Goal: Entertainment & Leisure: Consume media (video, audio)

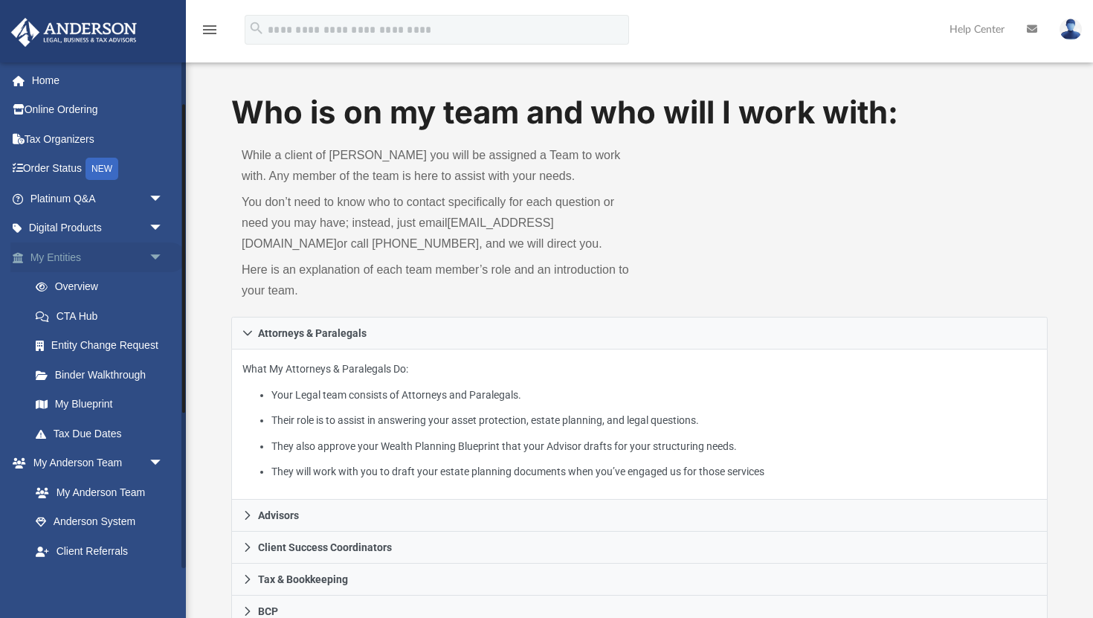
scroll to position [324, 0]
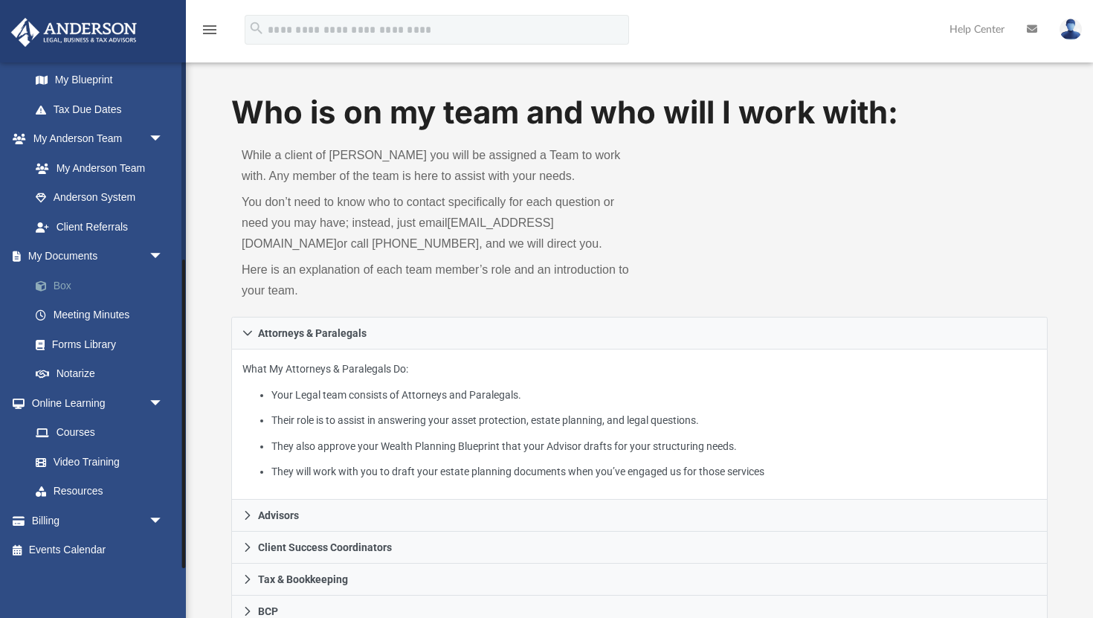
click at [68, 286] on link "Box" at bounding box center [103, 286] width 165 height 30
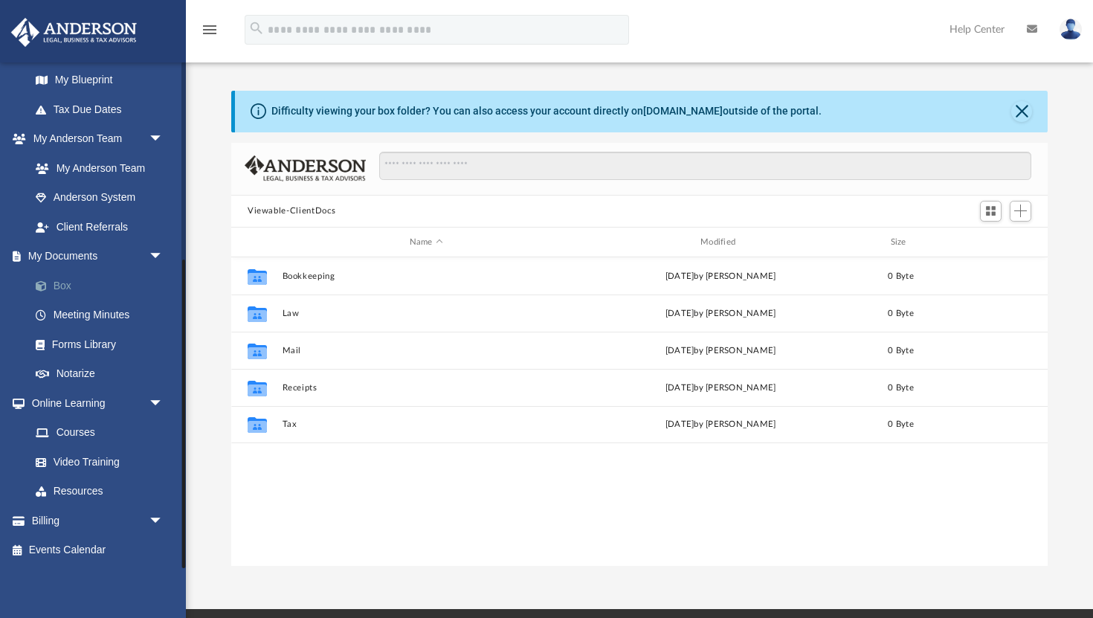
scroll to position [338, 816]
click at [97, 312] on link "Meeting Minutes" at bounding box center [103, 315] width 165 height 30
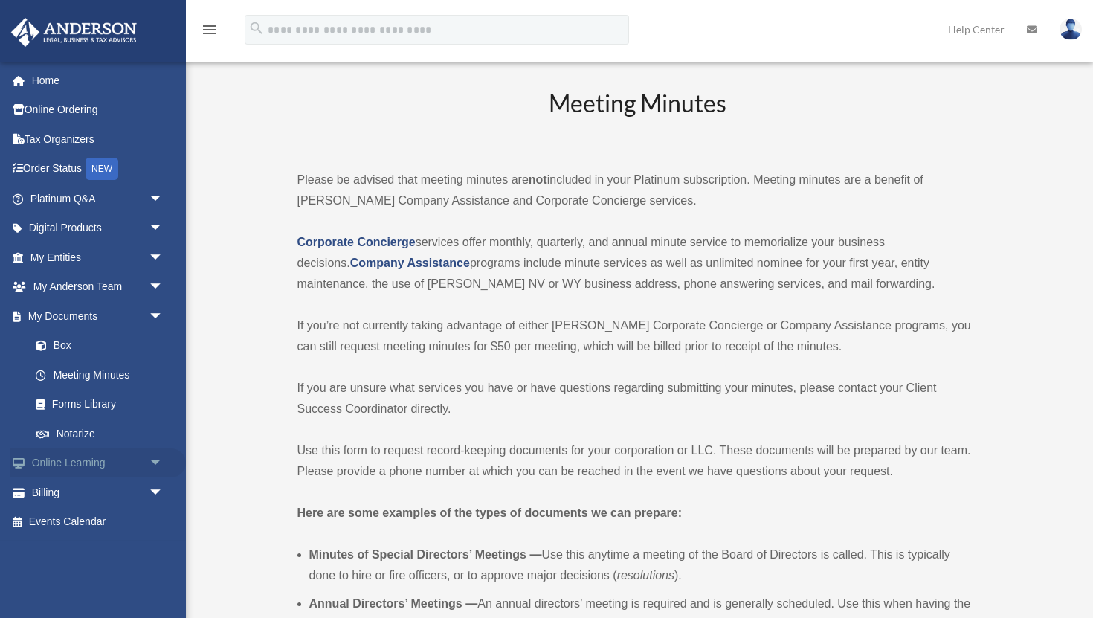
click at [112, 467] on link "Online Learning arrow_drop_down" at bounding box center [97, 463] width 175 height 30
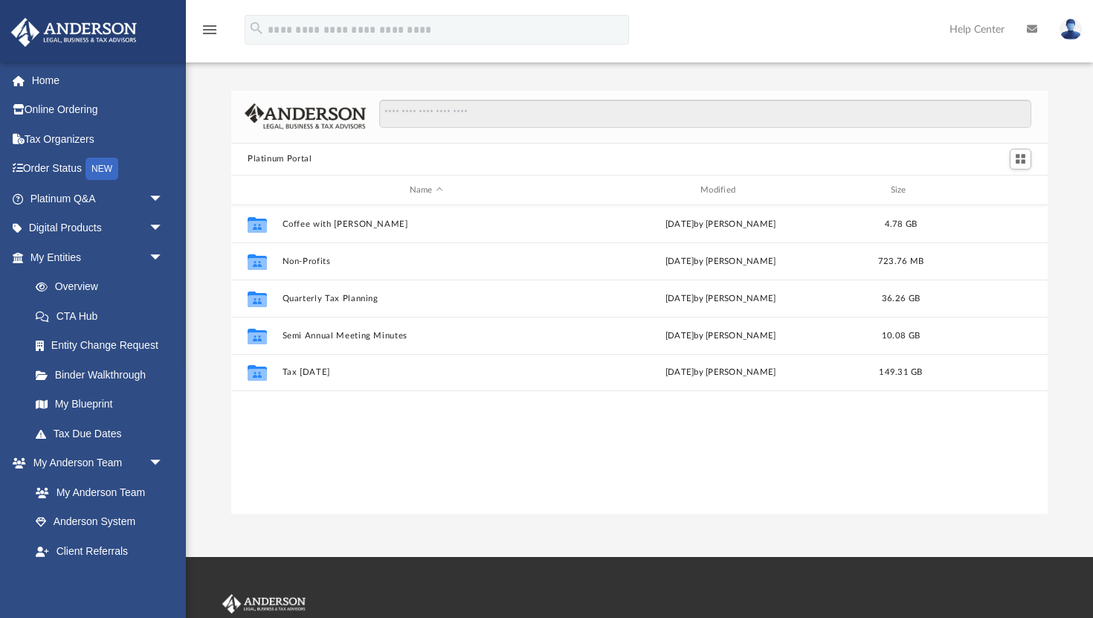
scroll to position [338, 816]
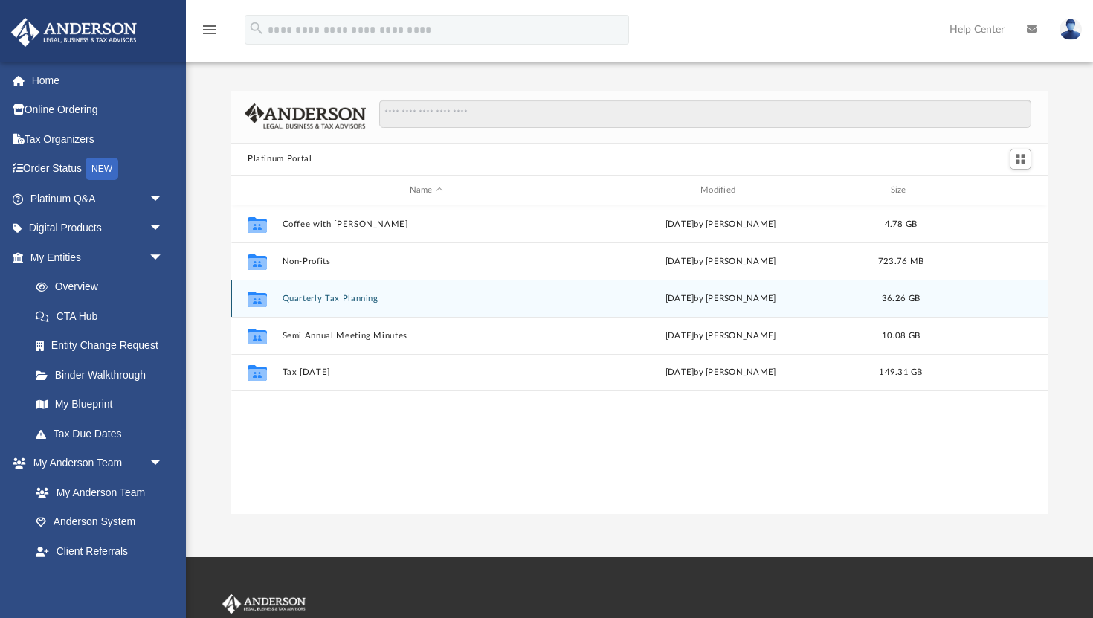
click at [320, 298] on button "Quarterly Tax Planning" at bounding box center [427, 299] width 288 height 10
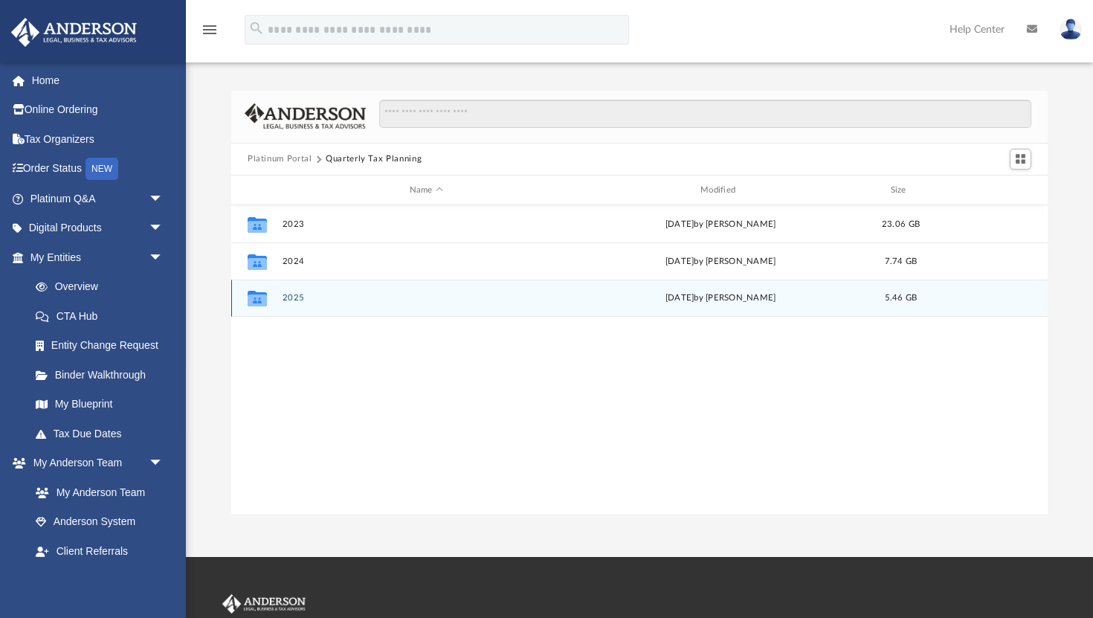
click at [292, 297] on button "2025" at bounding box center [427, 299] width 288 height 10
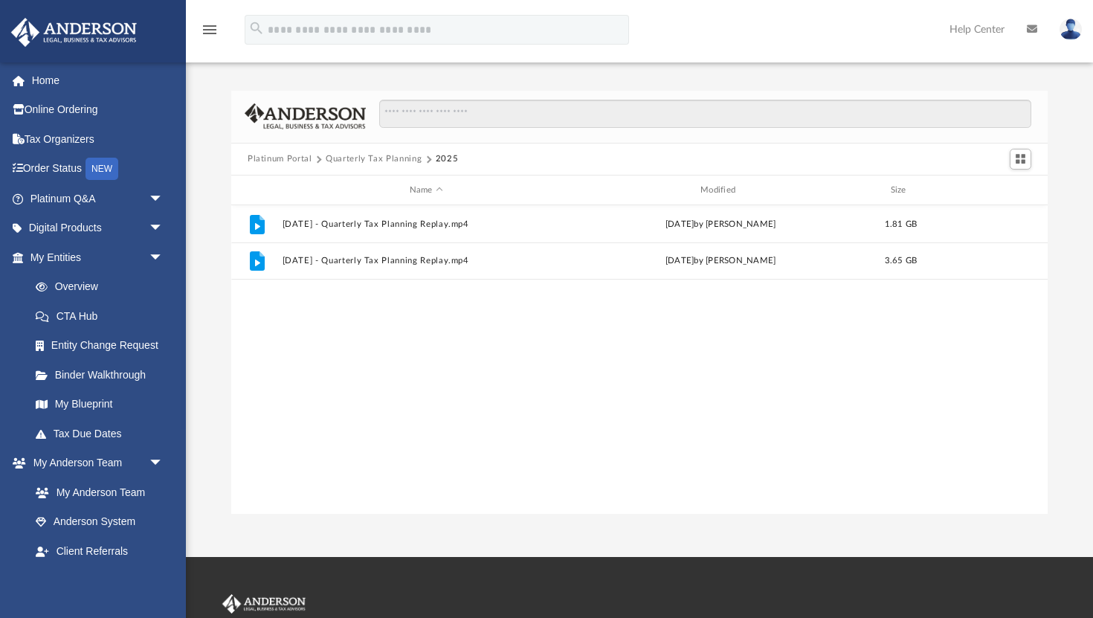
click at [281, 162] on button "Platinum Portal" at bounding box center [280, 158] width 65 height 13
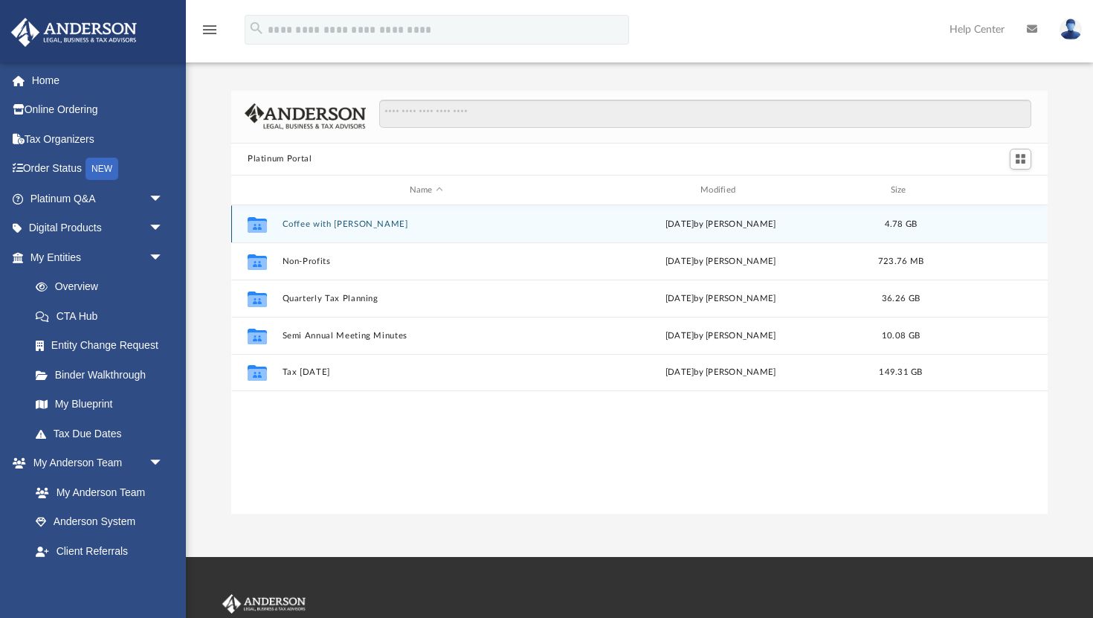
click at [315, 224] on button "Coffee with Carl" at bounding box center [427, 224] width 288 height 10
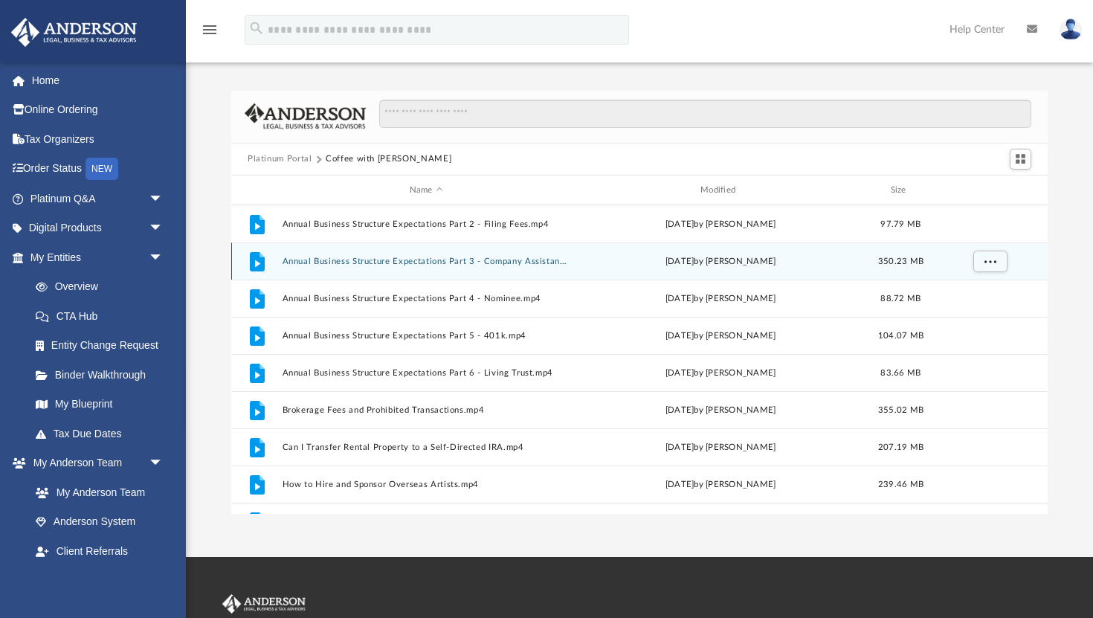
click at [367, 254] on div "File Annual Business Structure Expectations Part 3 - Company Assistance Program…" at bounding box center [639, 260] width 816 height 37
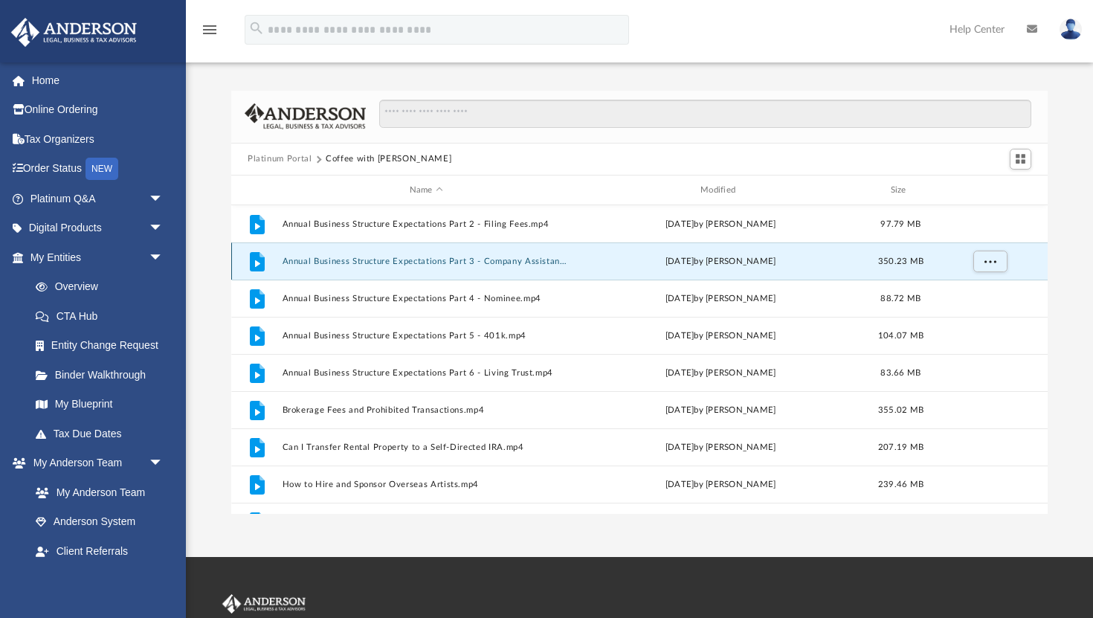
click at [366, 262] on button "Annual Business Structure Expectations Part 3 - Company Assistance Program.mp4" at bounding box center [427, 262] width 288 height 10
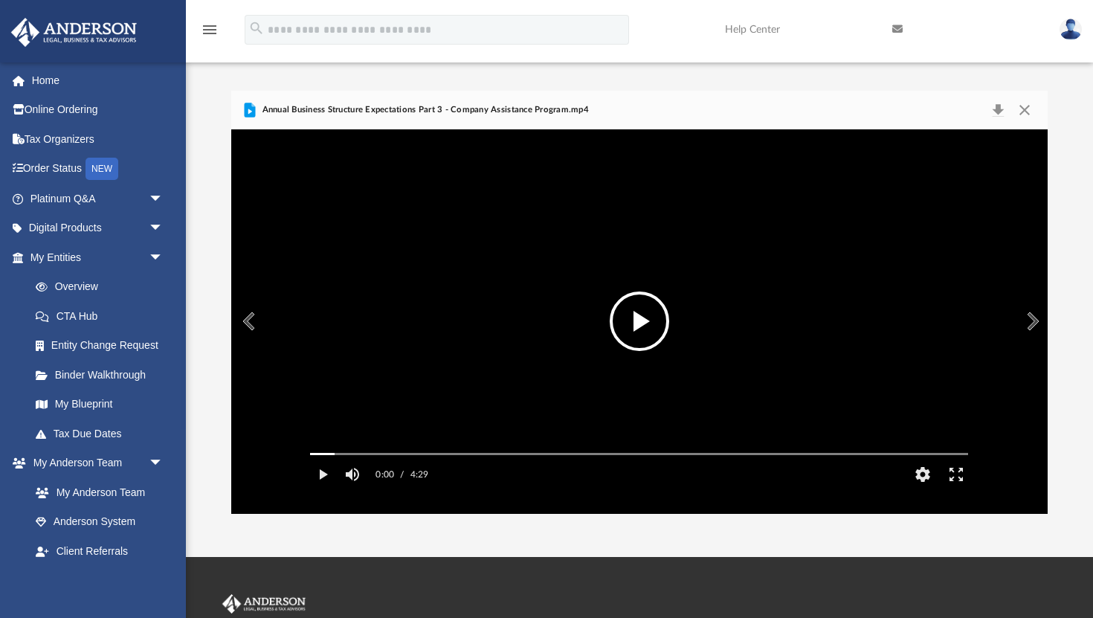
click at [645, 312] on button "File preview" at bounding box center [639, 320] width 59 height 59
click at [960, 489] on button "Enter fullscreen" at bounding box center [956, 475] width 33 height 30
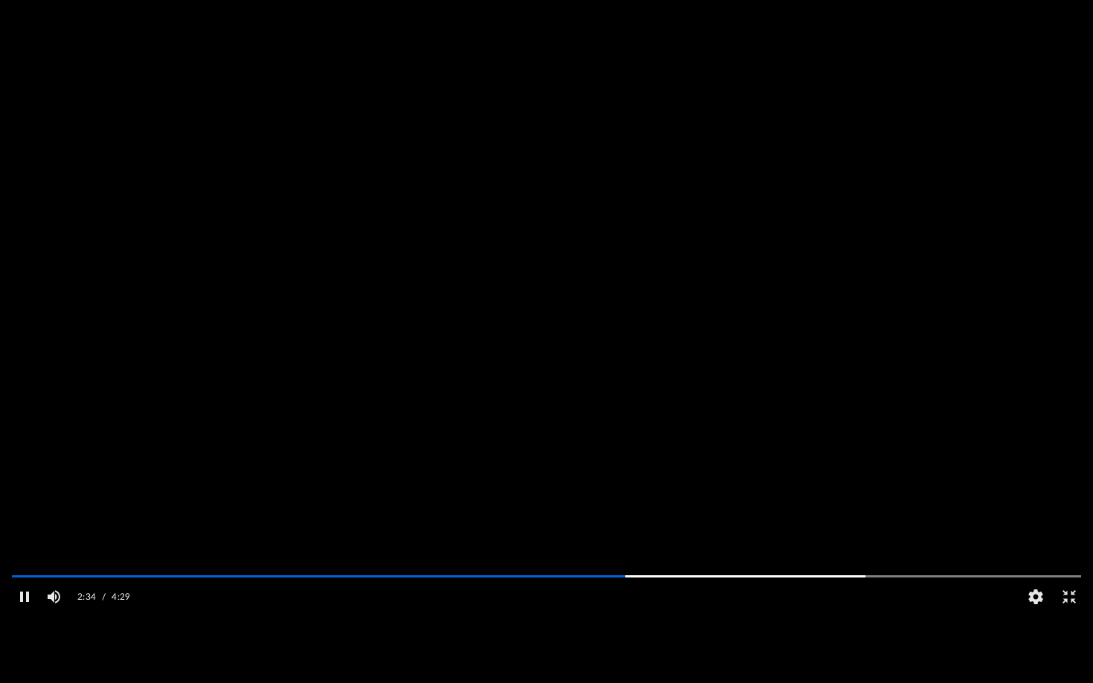
click at [793, 464] on video "File preview" at bounding box center [546, 341] width 1093 height 547
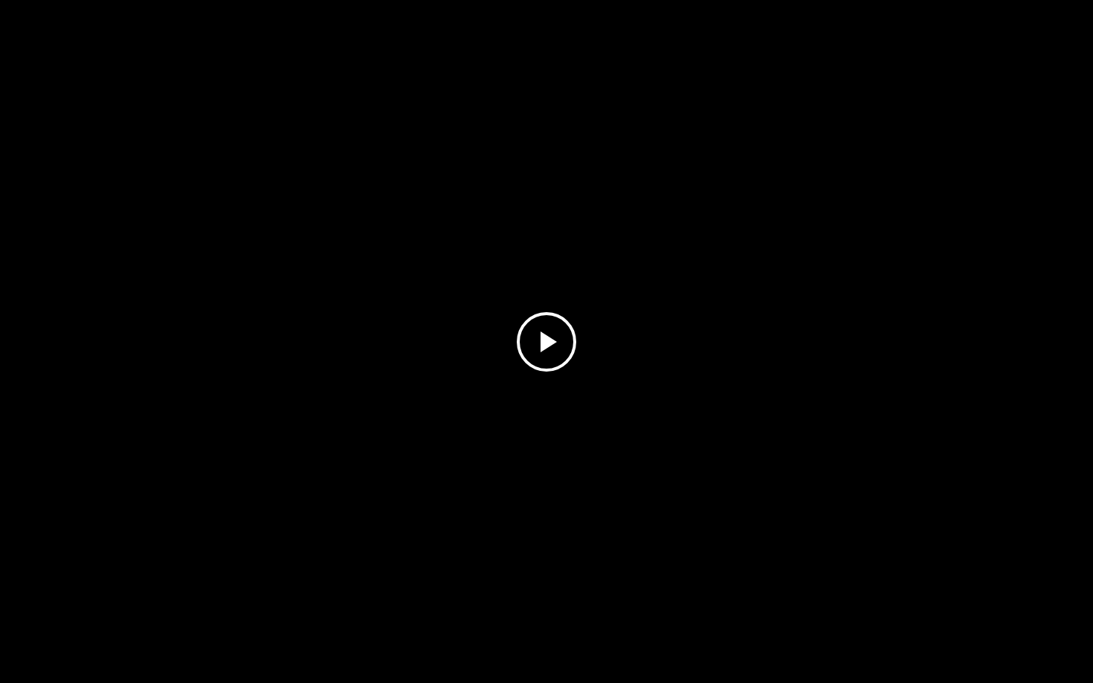
click at [793, 464] on video "File preview" at bounding box center [546, 341] width 1093 height 547
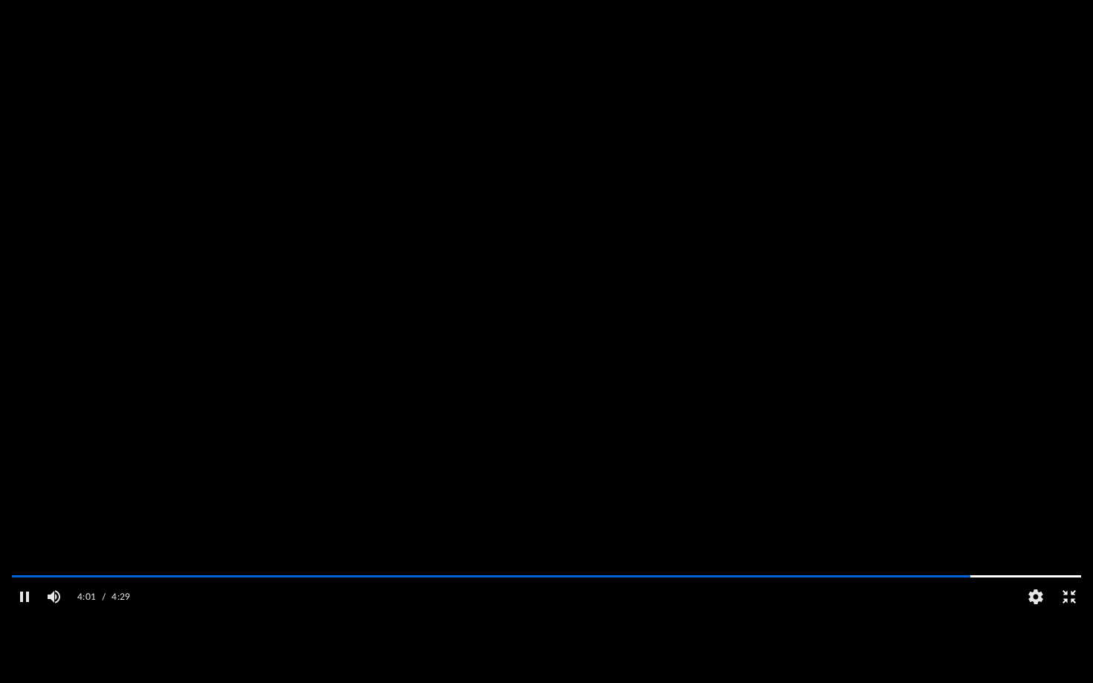
click at [1067, 612] on button "Exit fullscreen" at bounding box center [1068, 597] width 33 height 30
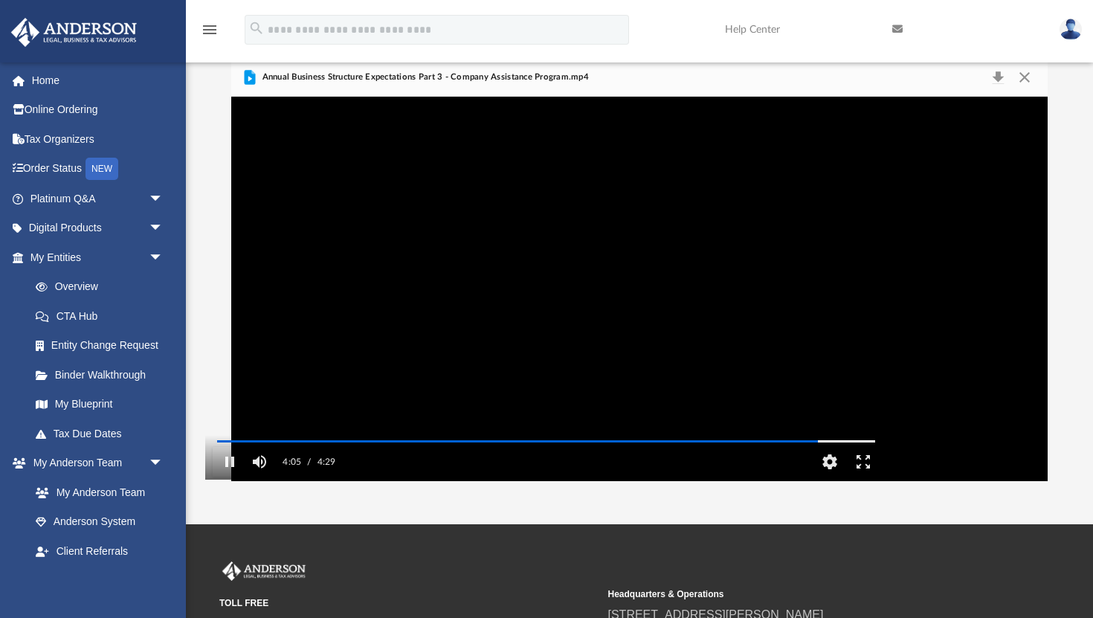
scroll to position [0, 0]
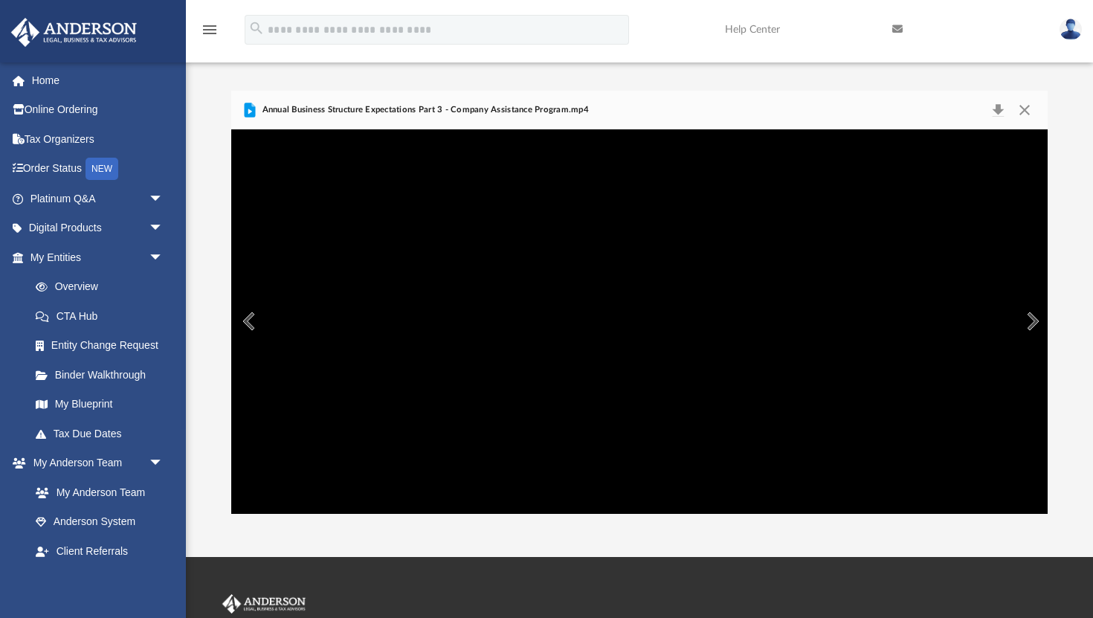
click at [1032, 317] on button "Preview" at bounding box center [1031, 321] width 33 height 42
click at [1025, 109] on button "Close" at bounding box center [1024, 110] width 27 height 21
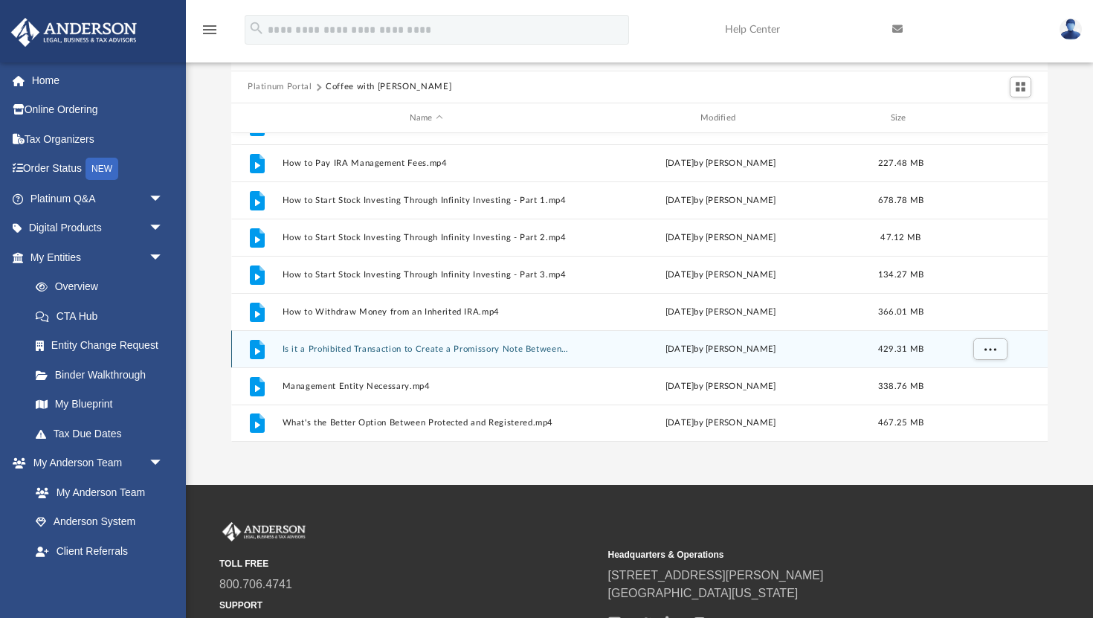
scroll to position [70, 0]
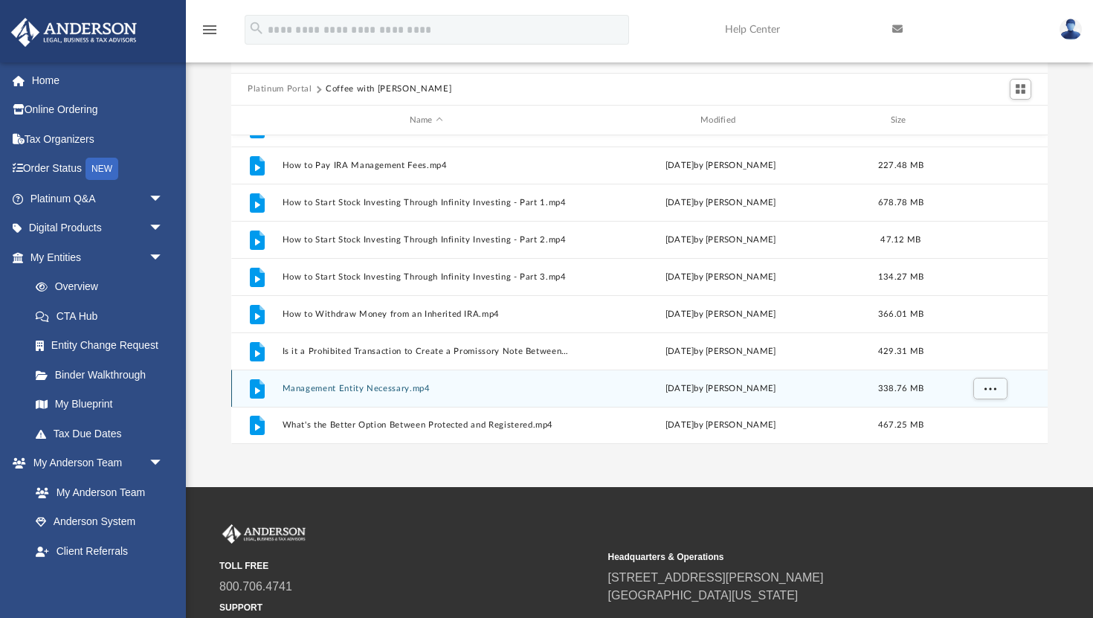
click at [384, 390] on button "Management Entity Necessary.mp4" at bounding box center [427, 389] width 288 height 10
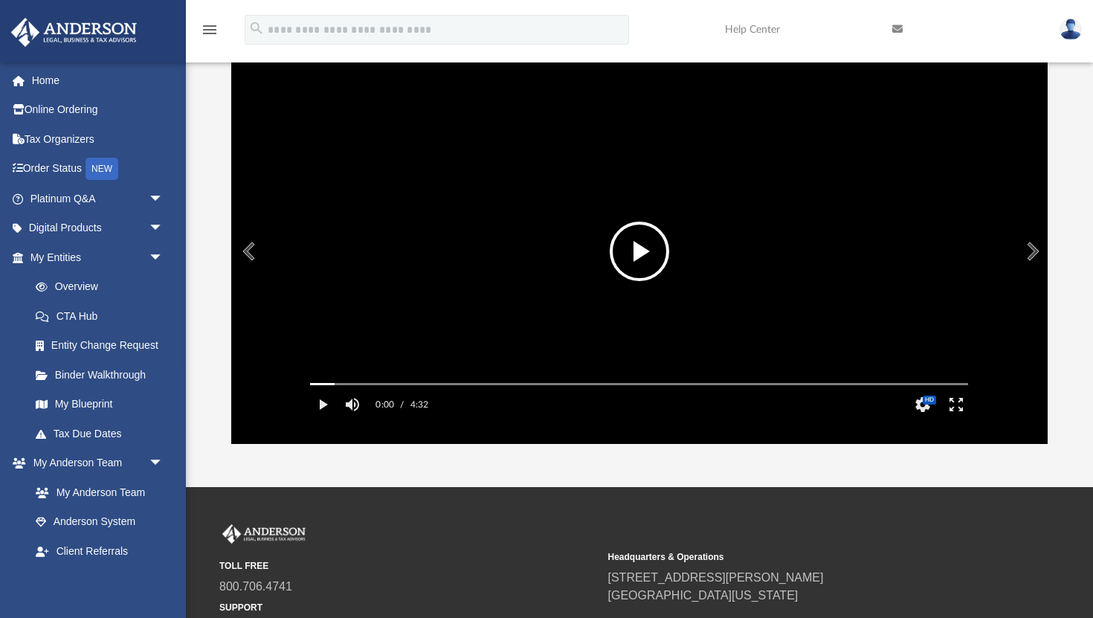
click at [640, 258] on button "File preview" at bounding box center [639, 251] width 59 height 59
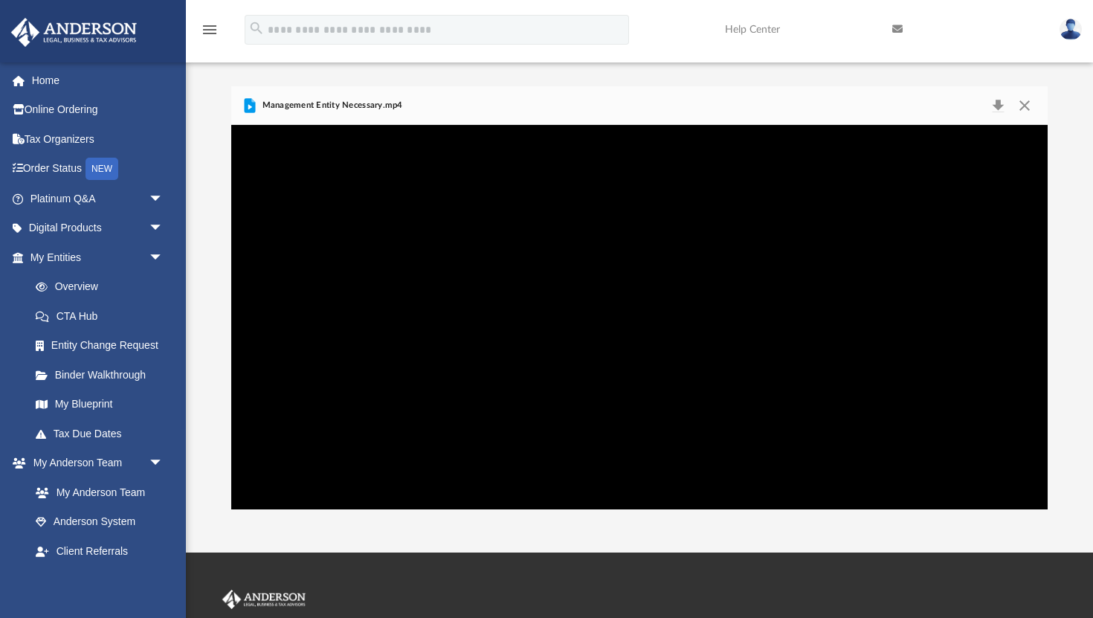
scroll to position [0, 0]
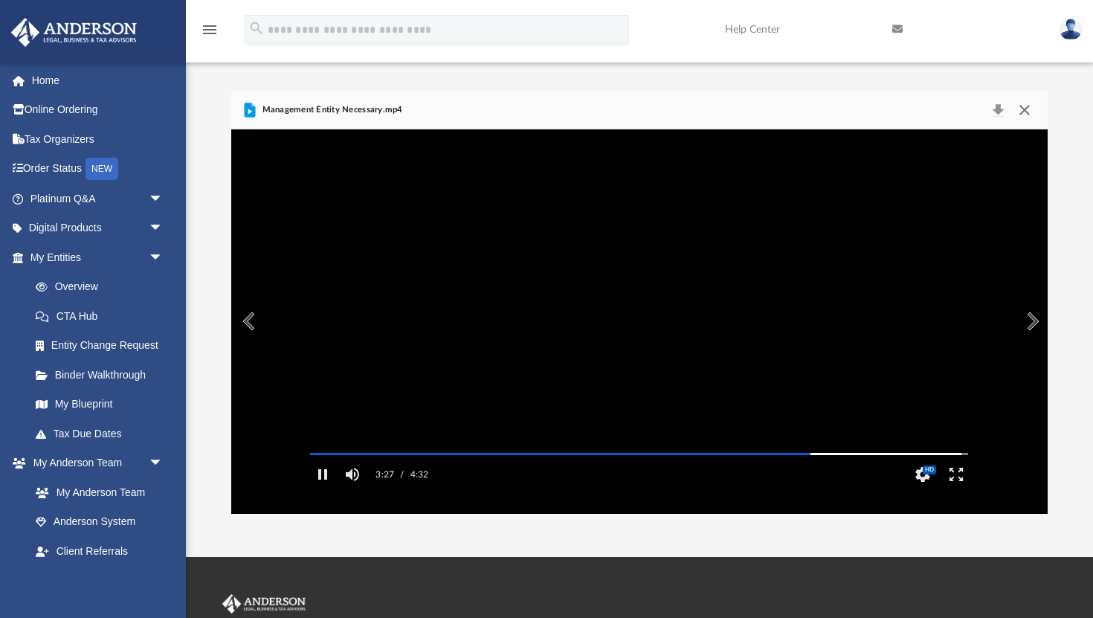
click at [1021, 107] on button "Close" at bounding box center [1024, 110] width 27 height 21
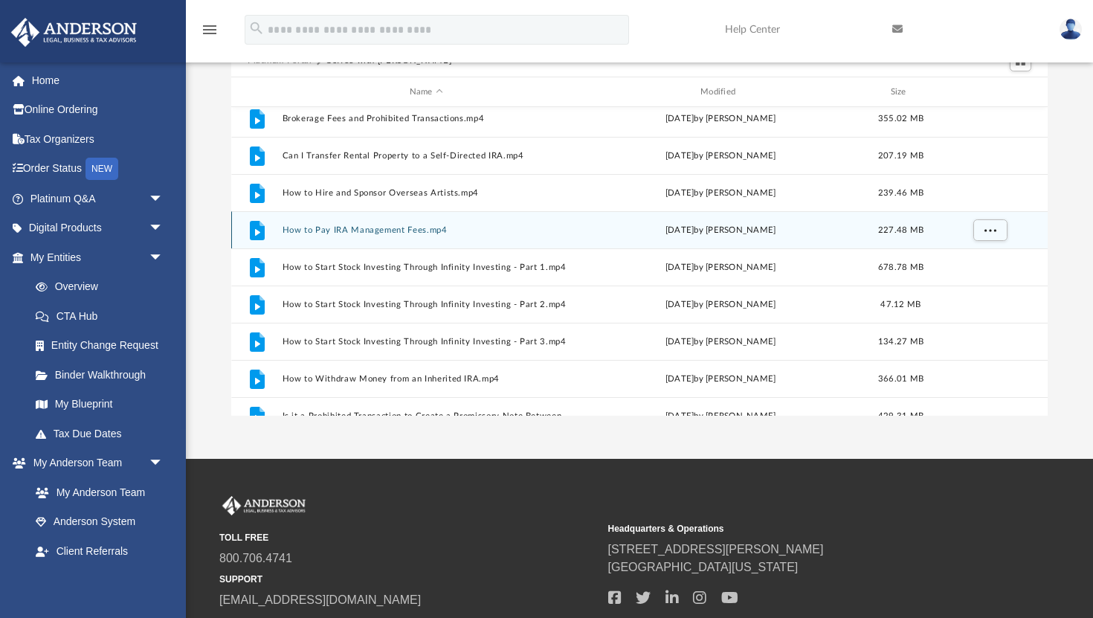
scroll to position [190, 0]
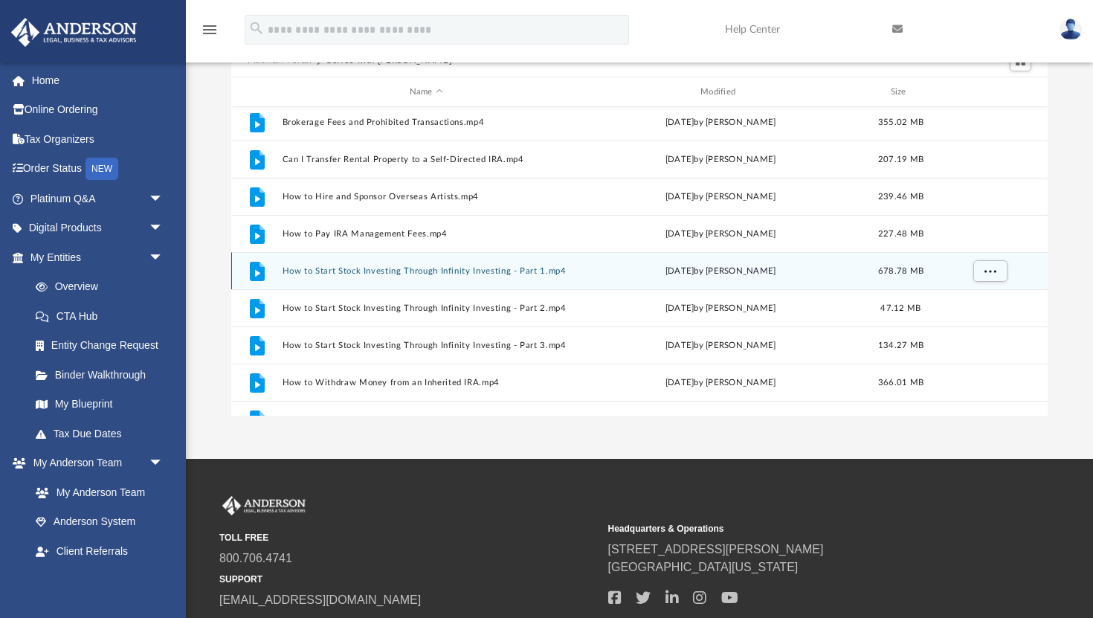
click at [509, 275] on button "How to Start Stock Investing Through Infinity Investing - Part 1.mp4" at bounding box center [427, 271] width 288 height 10
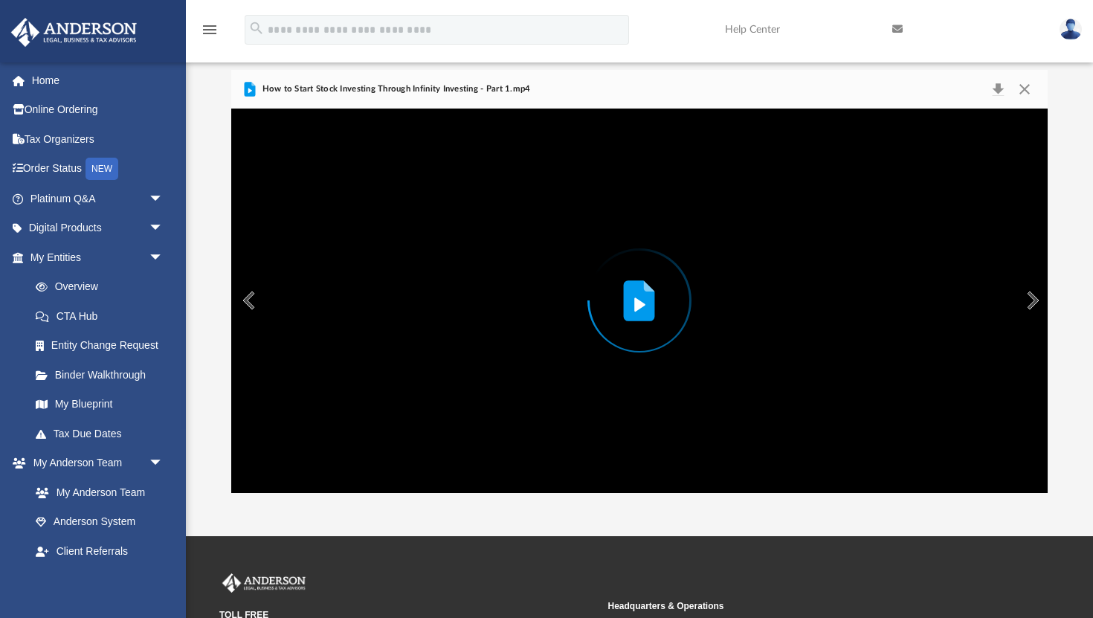
scroll to position [0, 0]
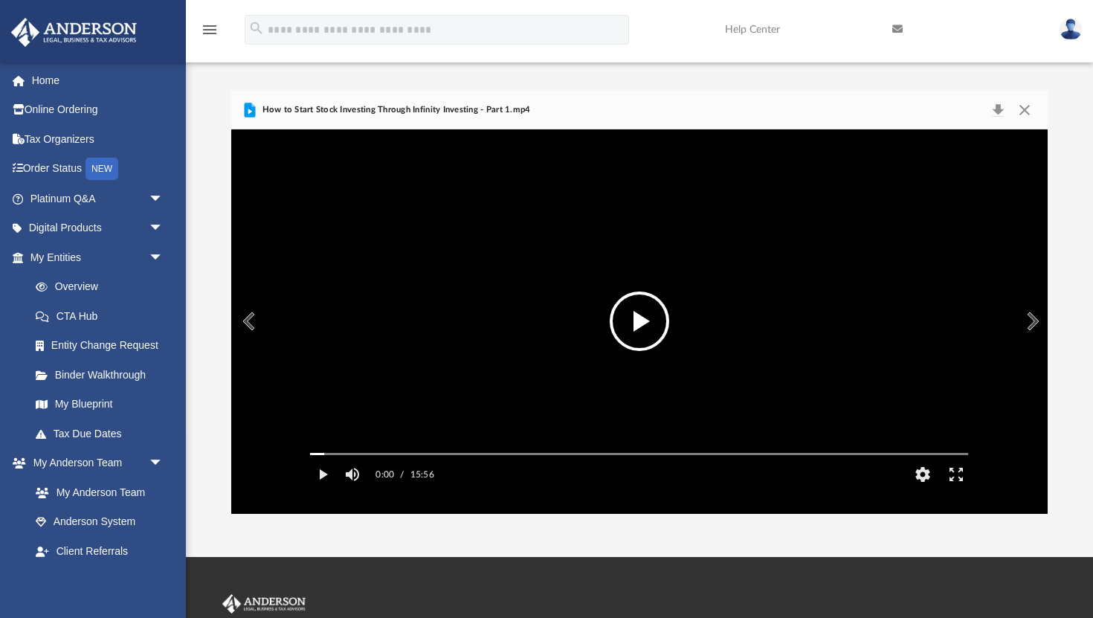
click at [650, 321] on button "File preview" at bounding box center [639, 320] width 59 height 59
click at [961, 489] on button "Enter fullscreen" at bounding box center [956, 475] width 33 height 30
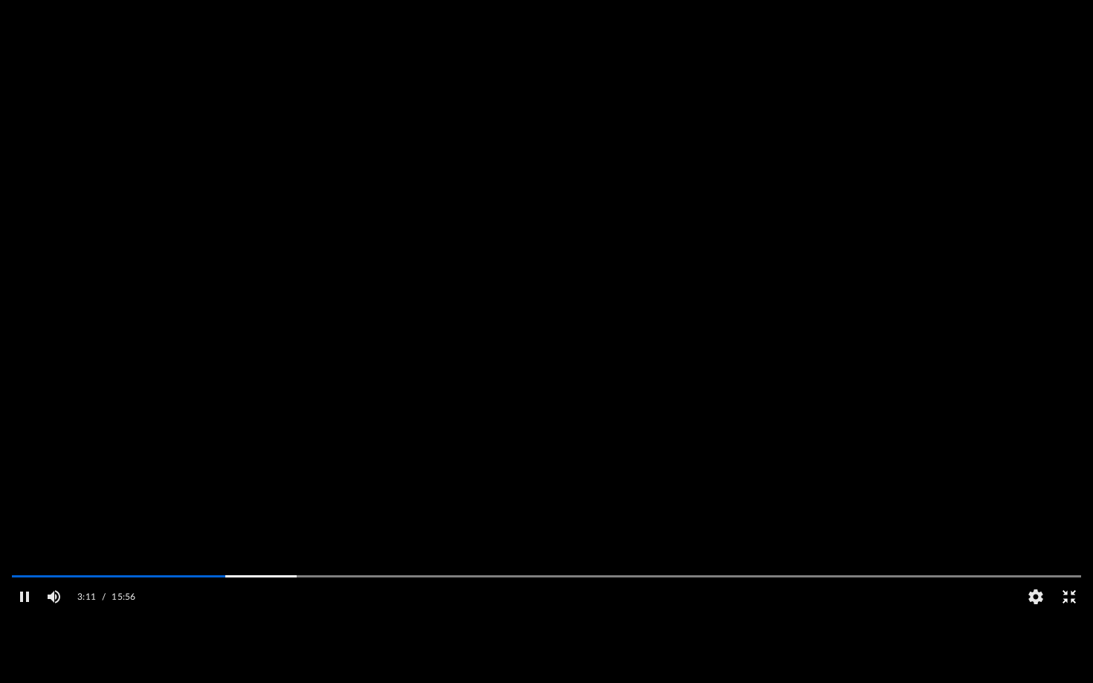
click at [1069, 612] on button "Exit fullscreen" at bounding box center [1068, 597] width 33 height 30
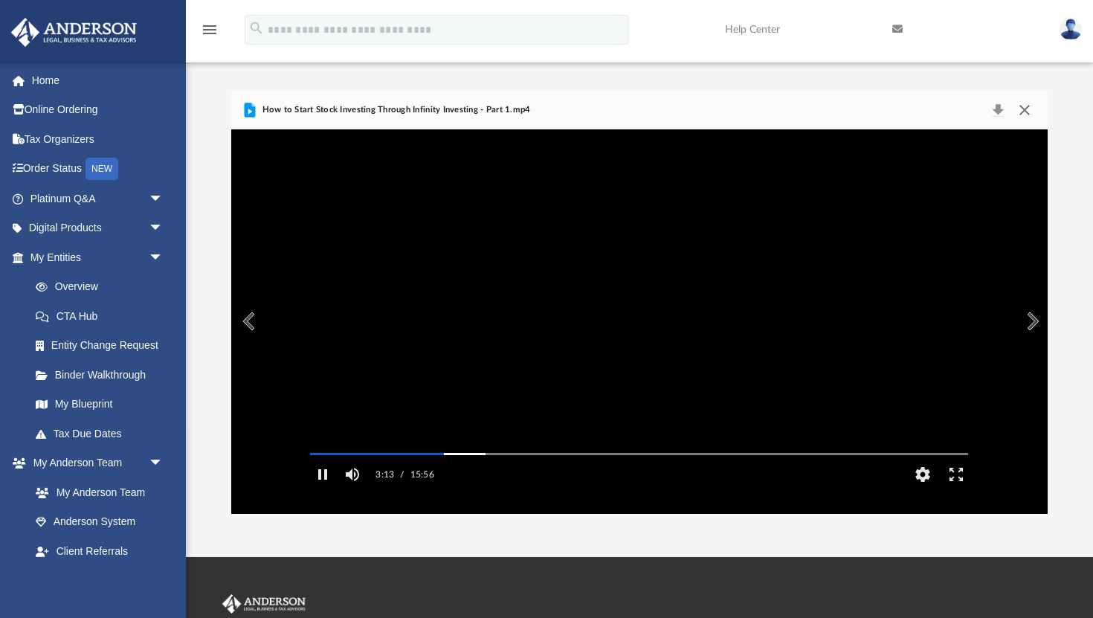
click at [1026, 102] on button "Close" at bounding box center [1024, 110] width 27 height 21
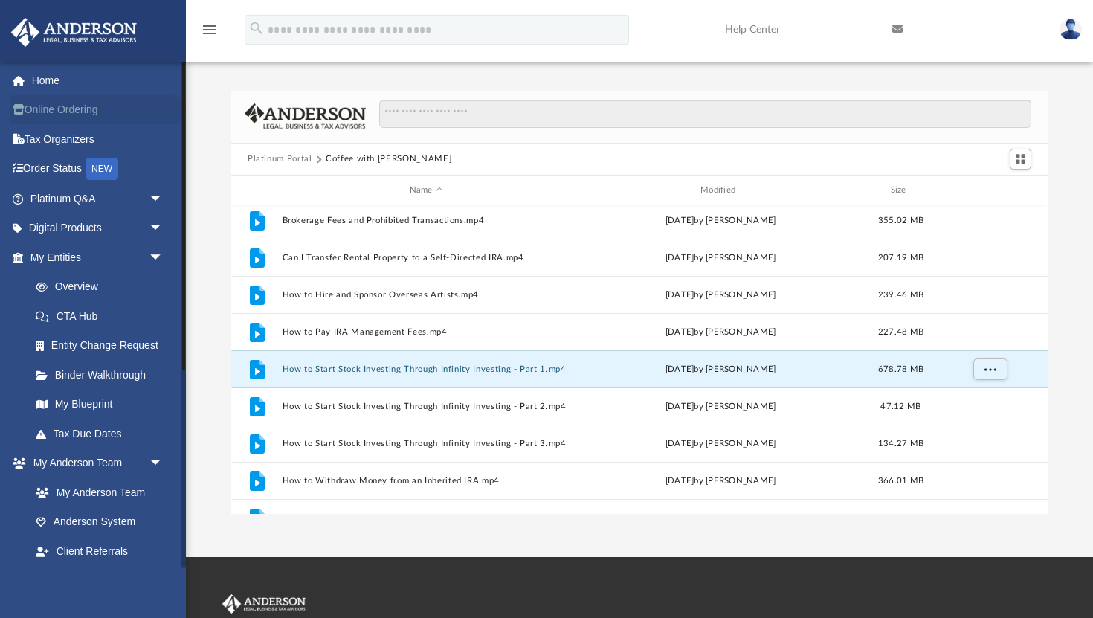
click at [67, 109] on link "Online Ordering" at bounding box center [97, 110] width 175 height 30
